Goal: Find specific page/section: Find specific page/section

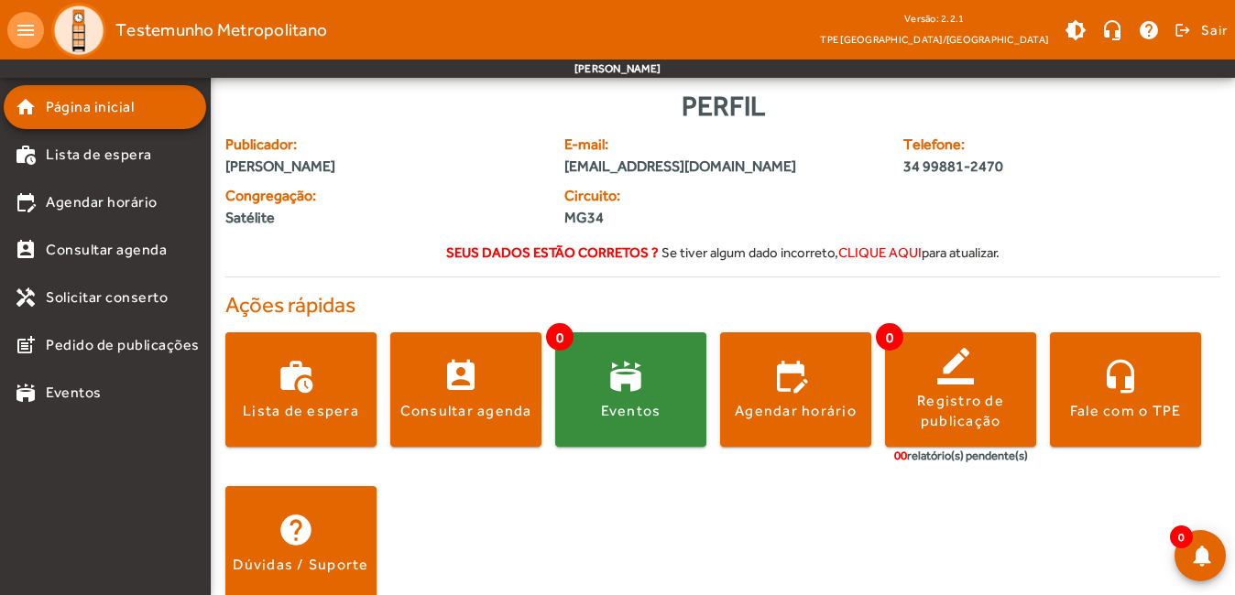
scroll to position [27, 0]
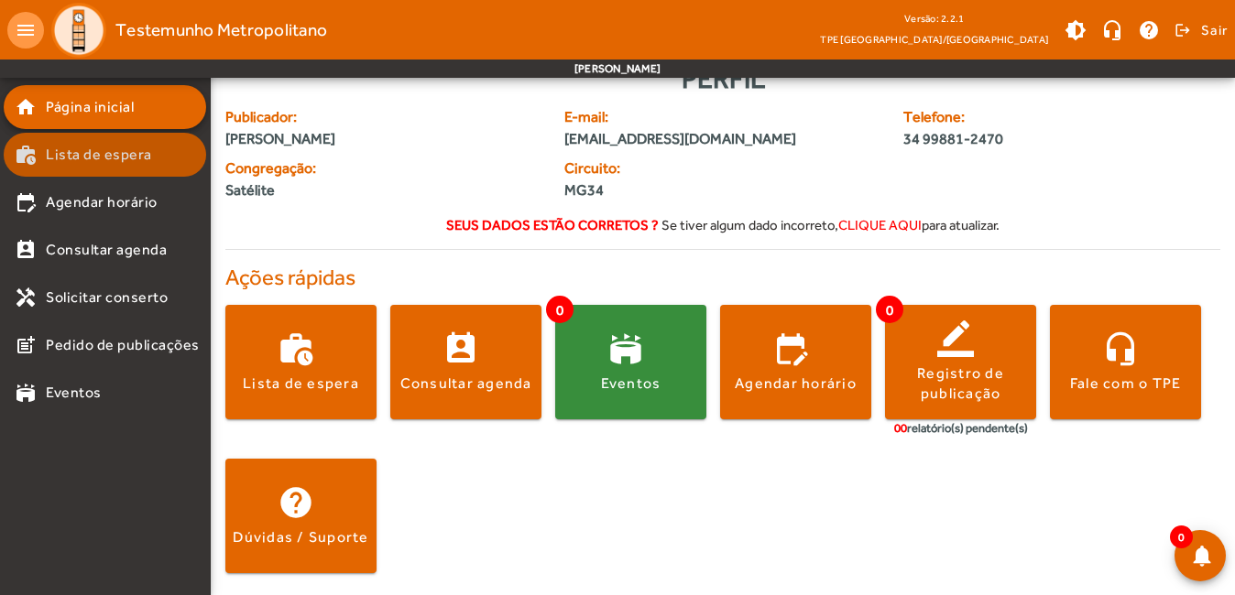
click at [92, 162] on span "Lista de espera" at bounding box center [99, 155] width 106 height 22
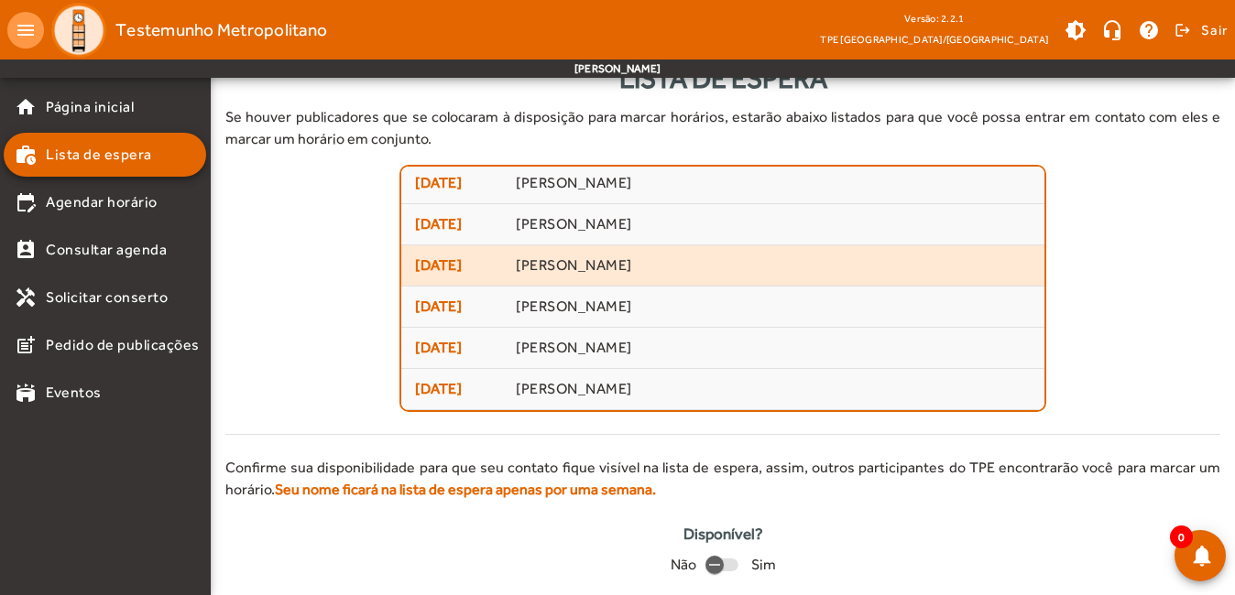
scroll to position [82, 0]
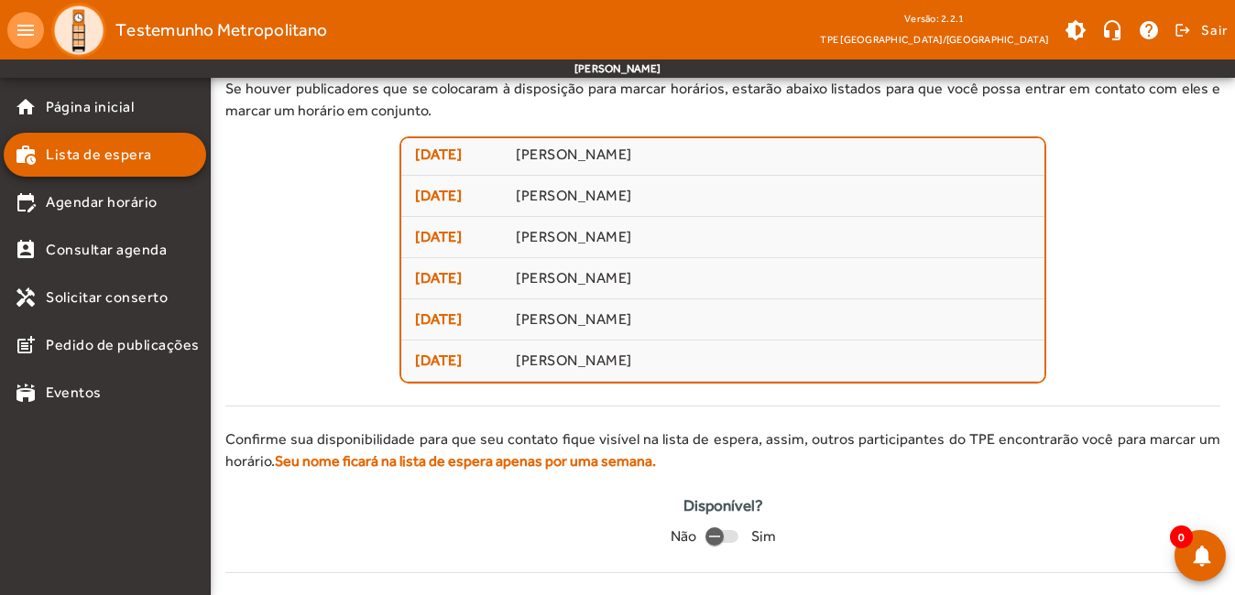
click at [929, 493] on div "Confirme sua disponibilidade para que seu contato fique visível na lista de esp…" at bounding box center [722, 501] width 995 height 145
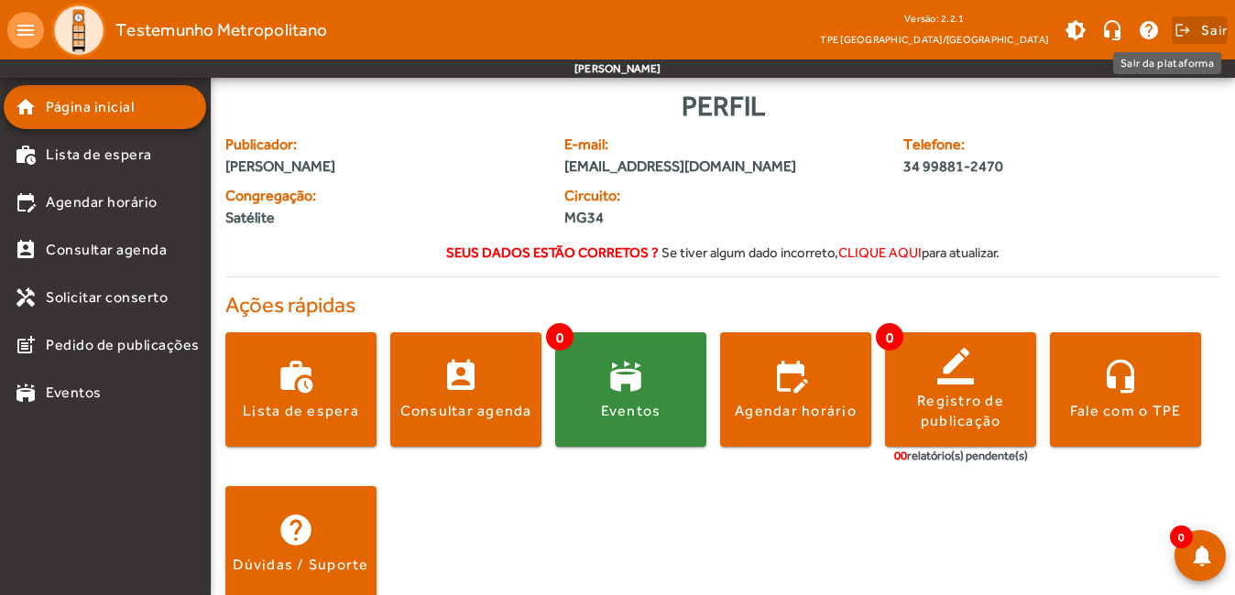
click at [1216, 36] on span "Sair" at bounding box center [1214, 30] width 27 height 29
